Goal: Find specific page/section: Find specific page/section

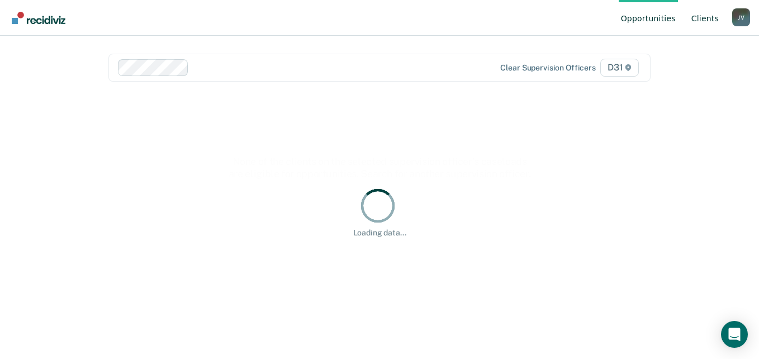
click at [706, 22] on link "Client s" at bounding box center [706, 18] width 32 height 36
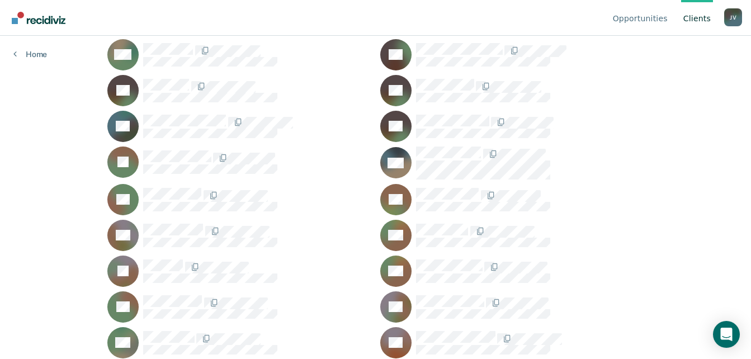
scroll to position [1734, 0]
